Goal: Task Accomplishment & Management: Use online tool/utility

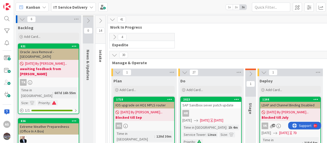
scroll to position [745, 0]
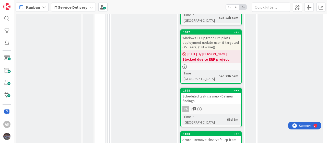
click at [90, 7] on icon at bounding box center [92, 7] width 4 height 4
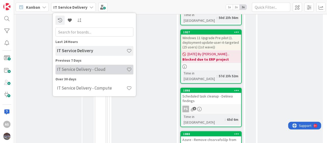
click at [85, 70] on h4 "IT Service Delivery - Cloud" at bounding box center [92, 69] width 70 height 5
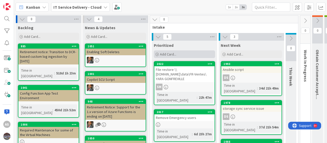
click at [166, 54] on span "Add Card..." at bounding box center [168, 54] width 16 height 5
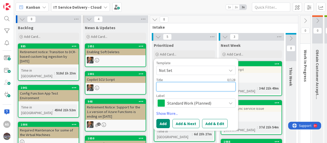
paste textarea "CUPS Fallback"
type textarea "x"
type textarea "CUPS Fallback"
type textarea "x"
type textarea "CUPS Fallback"
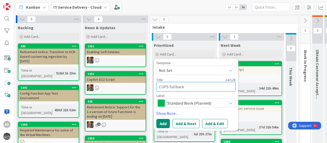
click at [159, 86] on textarea "CUPS Fallback" at bounding box center [196, 86] width 79 height 9
type textarea "x"
type textarea "PRCUPS Fallback"
type textarea "x"
type textarea "PReCUPS Fallback"
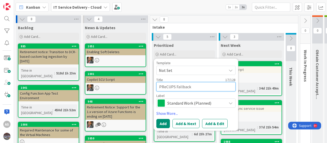
type textarea "x"
type textarea "PRCUPS Fallback"
type textarea "x"
type textarea "PrCUPS Fallback"
type textarea "x"
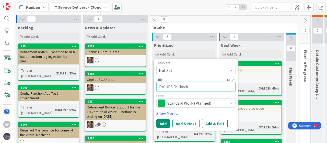
type textarea "PreCUPS Fallback"
type textarea "x"
type textarea "PrepCUPS Fallback"
type textarea "x"
type textarea "PrepaCUPS Fallback"
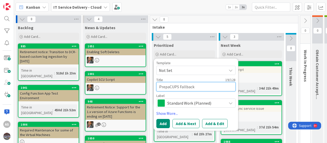
type textarea "x"
type textarea "PreparCUPS Fallback"
type textarea "x"
type textarea "PrepareCUPS Fallback"
type textarea "x"
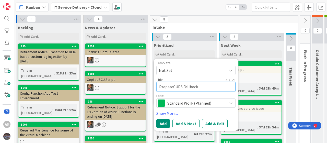
type textarea "Prepare CUPS Fallback"
type textarea "x"
type textarea "Prepare SCUPS Fallback"
type textarea "x"
type textarea "Prepare SACUPS Fallback"
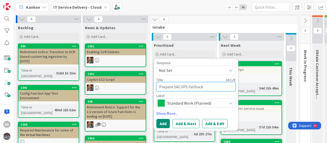
type textarea "x"
type textarea "Prepare SAPCUPS Fallback"
type textarea "x"
type textarea "Prepare SAP CUPS Fallback"
click at [207, 88] on textarea "Prepare SAP CUPS Fallback" at bounding box center [196, 86] width 79 height 9
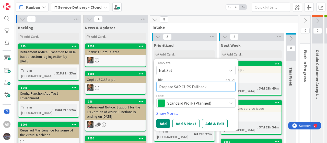
type textarea "x"
type textarea "Prepare SAP CUPS Fallback p"
type textarea "x"
type textarea "Prepare SAP CUPS Fallback pl"
type textarea "x"
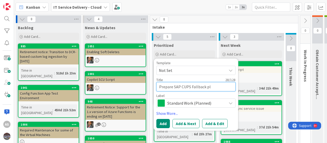
type textarea "Prepare SAP CUPS Fallback pla"
type textarea "x"
type textarea "Prepare SAP CUPS Fallback plan"
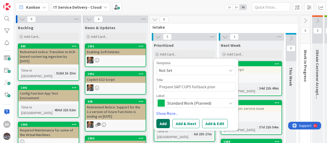
click at [163, 123] on button "Add" at bounding box center [164, 123] width 14 height 9
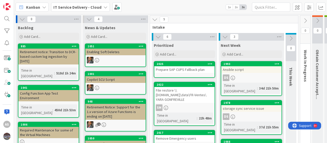
click at [182, 71] on div "Prepare SAP CUPS Fallback plan" at bounding box center [185, 69] width 60 height 7
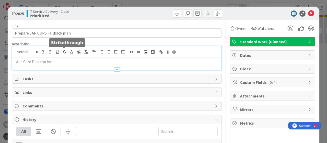
click at [62, 52] on div at bounding box center [117, 58] width 210 height 24
click at [49, 62] on p at bounding box center [117, 62] width 204 height 6
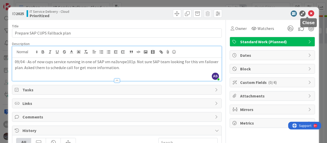
click at [309, 13] on icon at bounding box center [312, 13] width 6 height 6
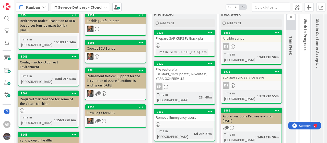
scroll to position [32, 0]
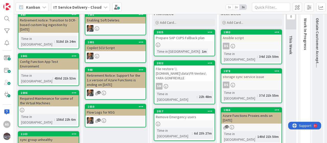
click at [327, 54] on div "8 Backlog Add Card... 885 Retirement notice: Transition to DCR-based custom log…" at bounding box center [170, 78] width 313 height 129
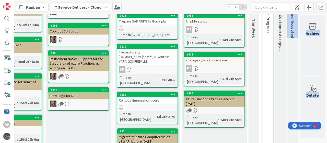
scroll to position [49, 41]
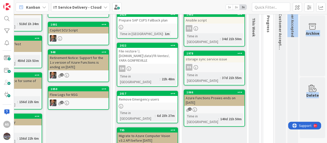
drag, startPoint x: 327, startPoint y: 54, endPoint x: 327, endPoint y: 61, distance: 6.7
click at [327, 61] on div "8 Backlog Add Card... 885 Retirement notice: Transition to DCR-based custom log…" at bounding box center [170, 78] width 313 height 129
click at [141, 96] on div "Remove Emergency users" at bounding box center [147, 99] width 60 height 7
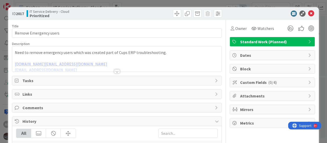
click at [15, 52] on div "Need to remove emergency users which was created part of Cups ERP troubleshooti…" at bounding box center [117, 58] width 210 height 25
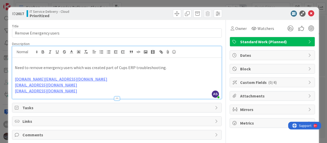
click at [15, 60] on p at bounding box center [117, 62] width 204 height 6
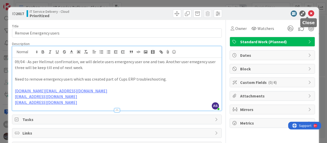
click at [309, 13] on icon at bounding box center [312, 13] width 6 height 6
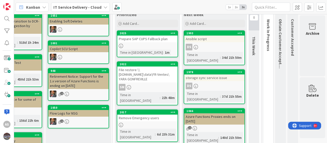
scroll to position [29, 41]
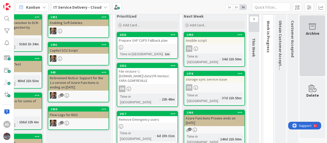
click at [313, 60] on div "Archive" at bounding box center [313, 45] width 26 height 61
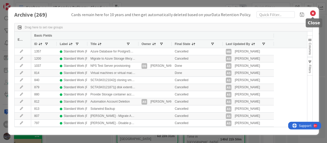
click at [313, 13] on icon at bounding box center [313, 13] width 7 height 7
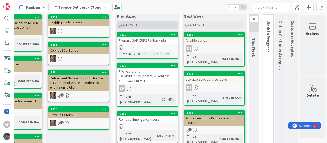
click at [125, 22] on div "Add Card..." at bounding box center [147, 25] width 61 height 8
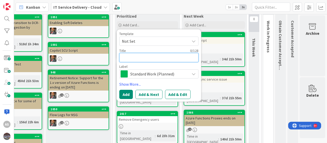
paste textarea "Azure Database for PostgreSQL Flexible Server impacting service in [GEOGRAPHIC_…"
type textarea "x"
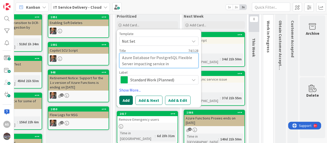
type textarea "Azure Database for PostgreSQL Flexible Server impacting service in [GEOGRAPHIC_…"
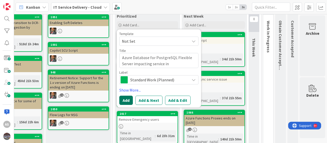
click at [122, 100] on button "Add" at bounding box center [126, 100] width 14 height 9
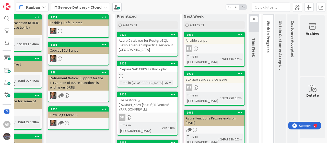
click at [123, 42] on div "Azure Database for PostgreSQL Flexible Server impacting service in [GEOGRAPHIC_…" at bounding box center [147, 45] width 60 height 16
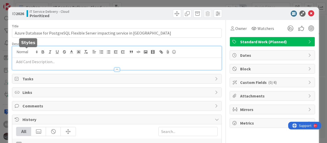
click at [29, 51] on div at bounding box center [117, 58] width 210 height 24
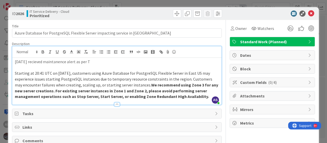
click at [99, 62] on p "[DATE] recieved maintanence alert as per T" at bounding box center [117, 62] width 204 height 6
click at [25, 69] on p at bounding box center [117, 68] width 204 height 6
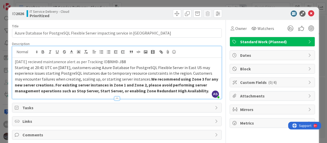
click at [203, 90] on p "Starting at 20:41 UTC on [DATE], customers using Azure Database for PostgreSQL …" at bounding box center [117, 79] width 204 height 29
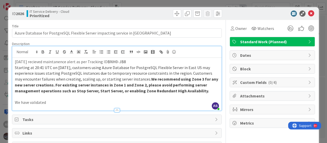
click at [133, 61] on p "[DATE] recieved maintanence alert as per Tracking ID BNH0-JB8" at bounding box center [117, 62] width 204 height 6
click at [140, 61] on span "BNH0-JB8 under MRC GLOBAL SHARED SERVICES NONPROD" at bounding box center [161, 61] width 106 height 5
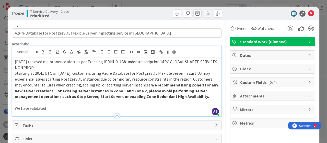
click at [56, 67] on p "[DATE] recieved maintanence alert as per Tracking ID BNH0-JB8 under subscriptio…" at bounding box center [117, 65] width 204 height 12
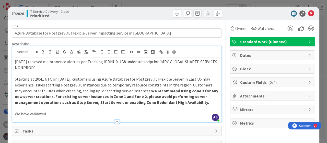
click at [200, 69] on p "[DATE] recieved maintanence alert as per Tracking ID BNH0-JB8 under subscriptio…" at bounding box center [117, 65] width 204 height 12
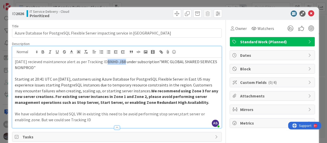
drag, startPoint x: 129, startPoint y: 61, endPoint x: 112, endPoint y: 62, distance: 17.2
click at [112, 62] on span "BNH0-JB8 under subscription"MRC GLOBAL SHARED SERVICES NONPROD"" at bounding box center [116, 64] width 203 height 11
copy span "BNH0-JB8"
click at [80, 118] on p "We have validated below listed SQL VM in existing this need to be avoid perform…" at bounding box center [117, 117] width 204 height 12
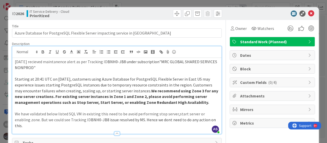
click at [207, 119] on p "We have validated below listed SQL VM in existing this need to be avoid perform…" at bounding box center [117, 119] width 204 height 17
click at [100, 113] on p "We have validated below listed SQL VM in existing this need to be avoid perform…" at bounding box center [117, 119] width 204 height 17
click at [43, 124] on p "We have validated below listed SQL VM in existing and this need to be avoid per…" at bounding box center [117, 119] width 204 height 17
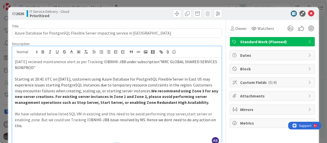
scroll to position [19, 0]
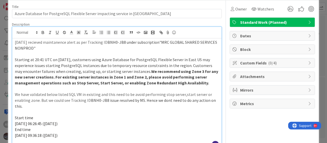
click at [15, 123] on span "[DATE] 06:26:45 ([DATE])" at bounding box center [36, 123] width 43 height 5
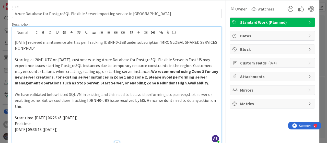
click at [14, 128] on div "[DATE] recieved maintanence alert as per Tracking ID BNH0-JB8 under subscriptio…" at bounding box center [117, 90] width 210 height 105
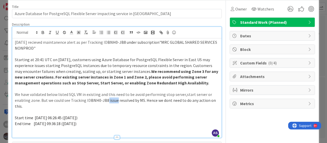
drag, startPoint x: 107, startPoint y: 100, endPoint x: 116, endPoint y: 100, distance: 9.0
click at [116, 100] on span "BNH0-JB8 issue resolved by MS. Hence we dont need to do any action on this." at bounding box center [116, 103] width 202 height 11
drag, startPoint x: 136, startPoint y: 101, endPoint x: 145, endPoint y: 99, distance: 9.3
click at [145, 99] on span "BNH0-JB8 will be resolved by MS. Hence we dont need to do any action on this." at bounding box center [115, 103] width 200 height 11
click at [75, 106] on p "We have validated below listed SQL VM in existing and this need to be avoid per…" at bounding box center [117, 100] width 204 height 17
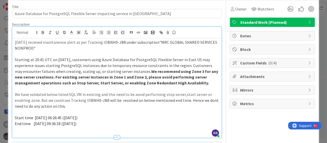
click at [89, 123] on p "End time [DATE] 09:36:18 ([DATE])" at bounding box center [117, 124] width 204 height 6
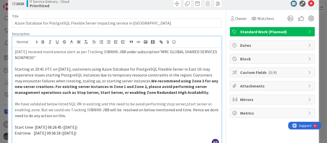
scroll to position [0, 0]
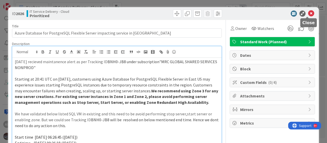
click at [309, 13] on icon at bounding box center [312, 13] width 6 height 6
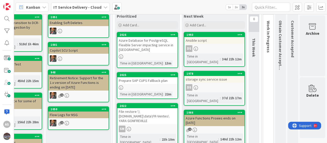
click at [131, 45] on div "Azure Database for PostgreSQL Flexible Server impacting service in [GEOGRAPHIC_…" at bounding box center [147, 45] width 60 height 16
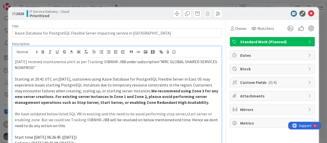
click at [126, 57] on div "[DATE] recieved maintanence alert as per Tracking ID BNH0-JB8 under subscriptio…" at bounding box center [117, 98] width 210 height 105
click at [100, 114] on p "We have validated below listed SQL VM in existing and this need to be avoid per…" at bounding box center [117, 119] width 204 height 17
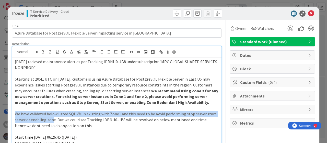
drag, startPoint x: 15, startPoint y: 113, endPoint x: 52, endPoint y: 122, distance: 38.2
click at [52, 122] on p "We have validated below listed SQL VM in existing with Zone1 and this need to b…" at bounding box center [117, 119] width 204 height 17
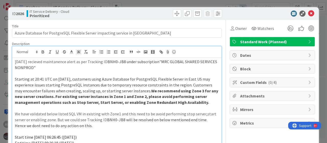
click at [54, 122] on p "We have validated below listed SQL VM in existing with Zone1 and this need to b…" at bounding box center [117, 119] width 204 height 17
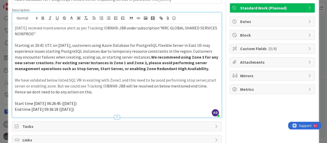
scroll to position [38, 0]
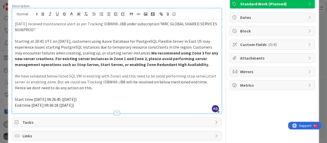
drag, startPoint x: 15, startPoint y: 113, endPoint x: 86, endPoint y: 106, distance: 71.4
click at [86, 106] on div "[DATE] recieved maintanence alert as per Tracking ID BNH0-JB8 under subscriptio…" at bounding box center [117, 66] width 210 height 93
copy div "We have validated below listed SQL VM in existing with Zone1 and this need to b…"
